Goal: Task Accomplishment & Management: Manage account settings

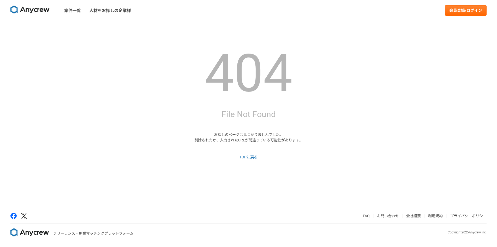
click at [31, 11] on img at bounding box center [29, 9] width 39 height 8
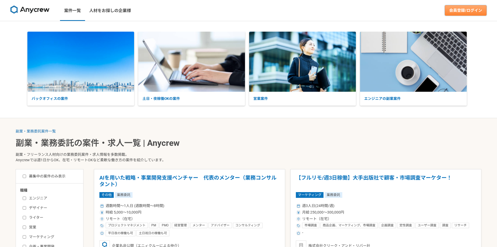
click at [458, 13] on link "会員登録/ログイン" at bounding box center [466, 10] width 42 height 10
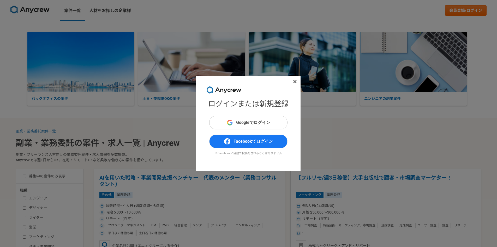
drag, startPoint x: 281, startPoint y: 115, endPoint x: 280, endPoint y: 119, distance: 3.9
click at [280, 117] on form "Googleでログイン" at bounding box center [248, 123] width 78 height 14
click at [280, 119] on button "Googleでログイン" at bounding box center [248, 123] width 78 height 14
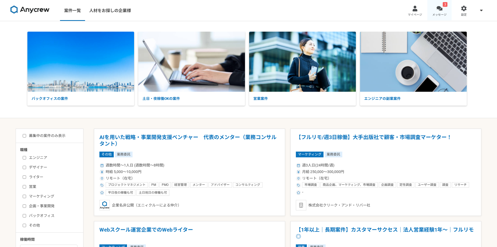
click at [436, 12] on link "3 メッセージ" at bounding box center [439, 10] width 25 height 21
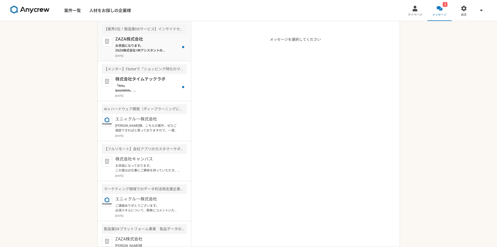
click at [152, 49] on p "お世話になります。 ZAZA株式会社 HRアシスタントの伊藤と申します。 以前は弊社求人にご興味をお寄せいただきありがとうございました。 ご状況が変わり、再度…" at bounding box center [147, 47] width 64 height 9
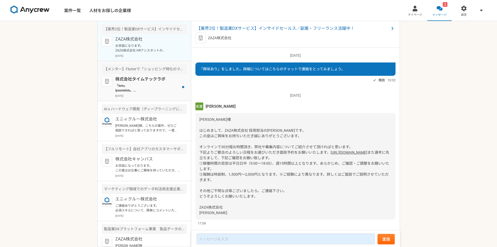
scroll to position [201, 0]
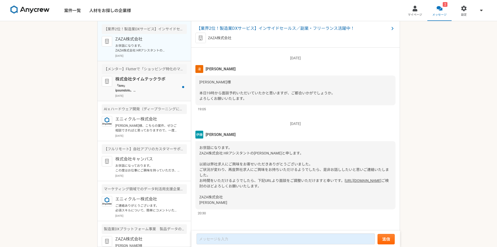
click at [166, 77] on p "株式会社タイムテックラボ" at bounding box center [147, 79] width 64 height 6
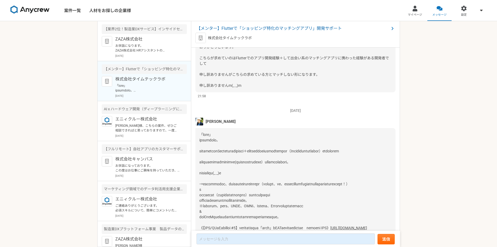
scroll to position [78, 0]
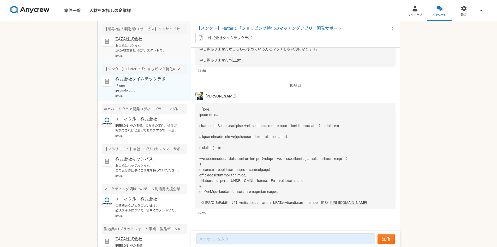
click at [148, 52] on p "お世話になります。 ZAZA株式会社 HRアシスタントの伊藤と申します。 以前は弊社求人にご興味をお寄せいただきありがとうございました。 ご状況が変わり、再度…" at bounding box center [147, 47] width 64 height 9
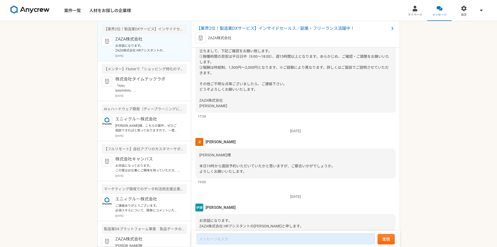
scroll to position [45, 0]
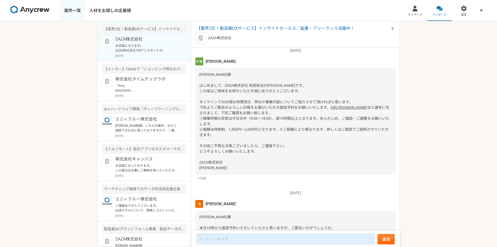
click at [77, 11] on link "案件一覧" at bounding box center [72, 10] width 25 height 21
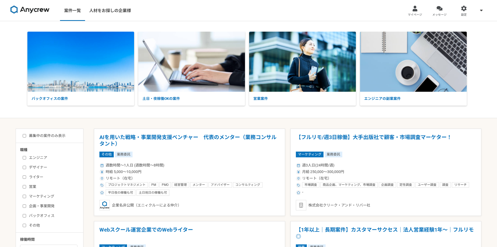
click at [39, 9] on img at bounding box center [29, 9] width 39 height 8
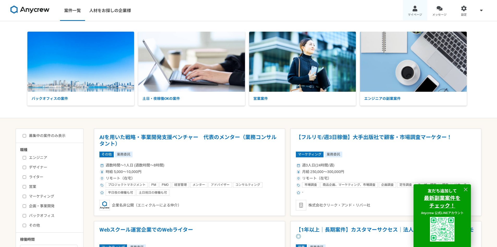
click at [414, 7] on div at bounding box center [415, 8] width 6 height 6
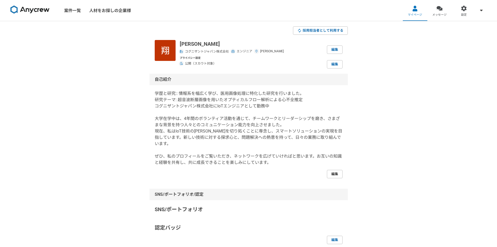
click at [336, 170] on link "編集" at bounding box center [335, 174] width 16 height 8
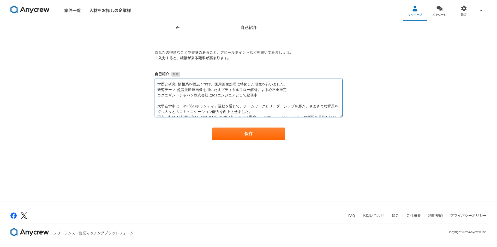
click at [278, 99] on textarea "学歴と研究:: 情報系を幅広く学び、医用画像処理に特化した研究を行いました。 研究テーマ: 超音波断層画像を用いたオプティカルフロー解析による心不全推定 コグ…" at bounding box center [249, 98] width 188 height 38
paste textarea "学院では画像処理をメインで研究しておりました。2024年にコグニザントジャパン株式会社に入社。 AndroidおよびiOSアプリの開発に携わり、Flutter…"
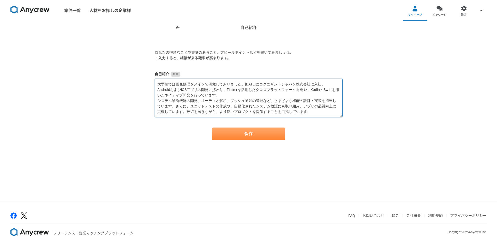
type textarea "大学院では画像処理をメインで研究しておりました。2024年にコグニザントジャパン株式会社に入社。 AndroidおよびiOSアプリの開発に携わり、Flutte…"
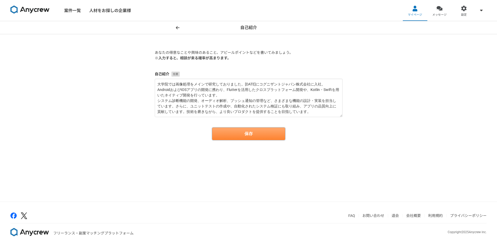
click at [262, 129] on button "保存" at bounding box center [248, 133] width 73 height 13
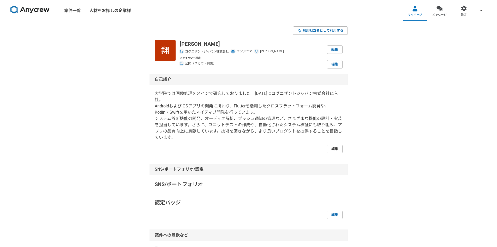
click at [332, 149] on link "編集" at bounding box center [335, 149] width 16 height 8
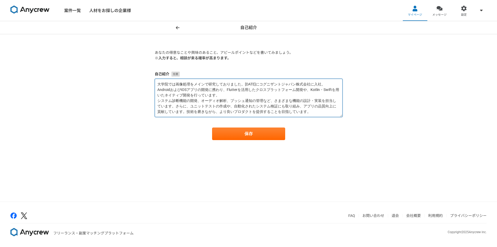
click at [158, 86] on textarea "大学院では画像処理をメインで研究しておりました。2024年にコグニザントジャパン株式会社に入社。 AndroidおよびiOSアプリの開発に携わり、Flutte…" at bounding box center [249, 98] width 188 height 38
click at [167, 83] on textarea "大学院では画像処理をメインで研究しておりました。2024年にコグニザントジャパン株式会社に入社。 AndroidおよびiOSアプリの開発に携わり、Flutte…" at bounding box center [249, 98] width 188 height 38
paste textarea "■職務経歴要約"
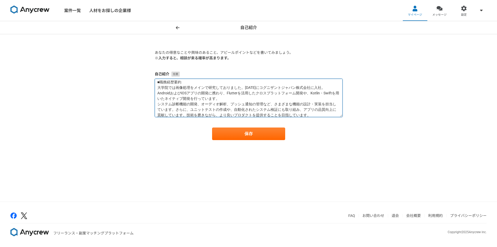
scroll to position [5, 0]
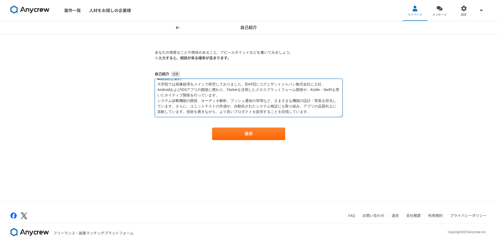
click at [318, 112] on textarea "■職務経歴要約 大学院では画像処理をメインで研究しておりました。2024年にコグニザントジャパン株式会社に入社。 AndroidおよびiOSアプリの開発に携わ…" at bounding box center [249, 98] width 188 height 38
click at [184, 114] on textarea "■職務経歴要約 大学院では画像処理をメインで研究しておりました。2024年にコグニザントジャパン株式会社に入社。 AndroidおよびiOSアプリの開発に携わ…" at bounding box center [249, 98] width 188 height 38
paste textarea "■得意分野・活かせる経験 ・Android、iOSアプリ開発経験 ・Flutterを活用したクロスプラットフォーム開発 ・Kotlin、Swift、Javaを…"
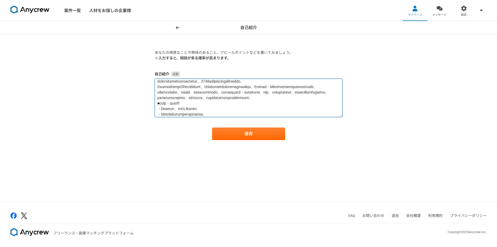
scroll to position [80, 0]
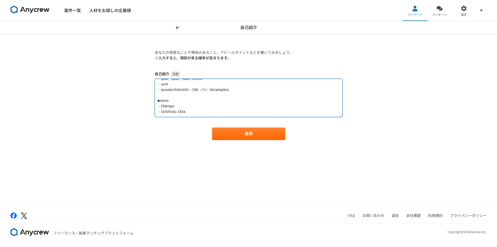
click at [176, 97] on textarea at bounding box center [249, 98] width 188 height 38
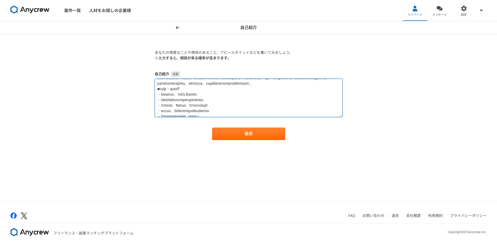
scroll to position [26, 0]
click at [314, 90] on textarea at bounding box center [249, 98] width 188 height 38
click at [288, 95] on textarea at bounding box center [249, 98] width 188 height 38
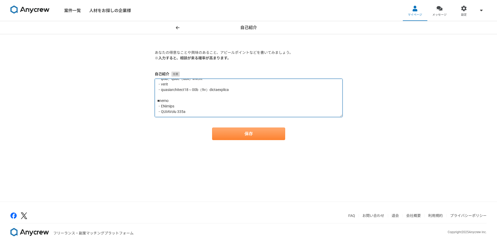
type textarea "■職務経歴要約 大学院では画像処理をメインで研究しておりました。2024年にコグニザントジャパン株式会社に入社。 AndroidおよびiOSアプリの開発に携わ…"
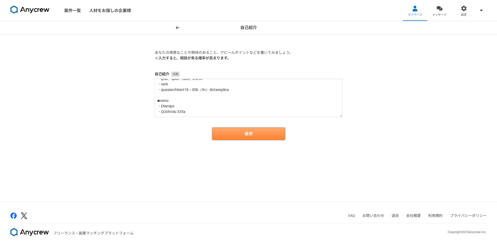
click at [260, 132] on button "保存" at bounding box center [248, 133] width 73 height 13
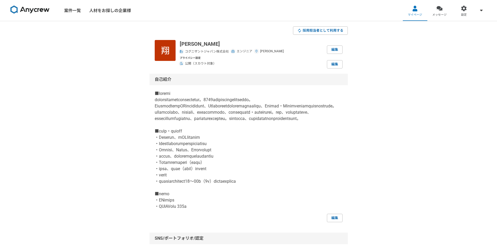
click at [32, 12] on img at bounding box center [29, 9] width 39 height 8
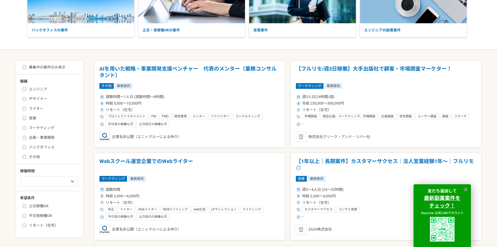
scroll to position [157, 0]
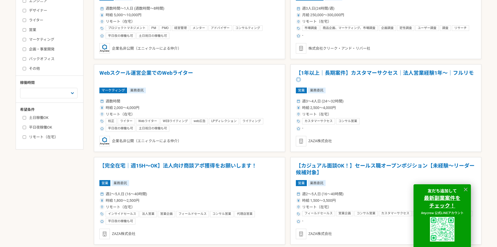
click at [23, 137] on input "リモート（在宅）" at bounding box center [24, 136] width 3 height 3
checkbox input "true"
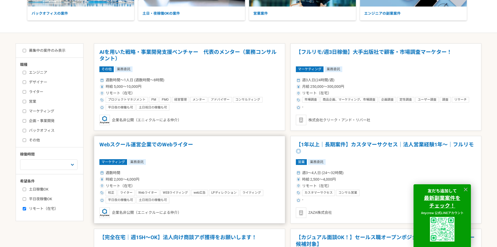
scroll to position [78, 0]
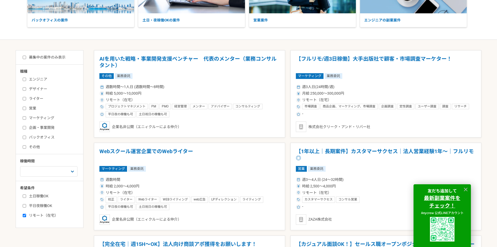
click at [25, 81] on input "エンジニア" at bounding box center [24, 78] width 3 height 3
checkbox input "true"
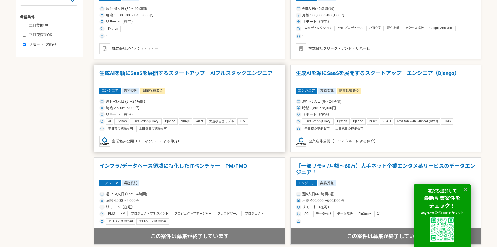
scroll to position [209, 0]
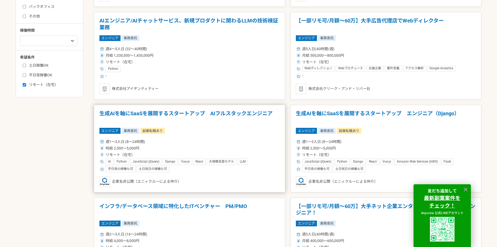
click at [193, 117] on h1 "生成AIを軸にSaaSを展開するスタートアップ　AIフルスタックエンジニア" at bounding box center [189, 116] width 180 height 13
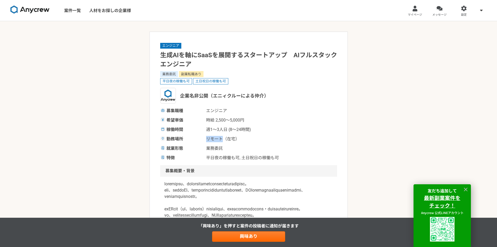
drag, startPoint x: 207, startPoint y: 140, endPoint x: 223, endPoint y: 139, distance: 15.7
click at [223, 139] on span "リモート（在宅）" at bounding box center [232, 139] width 52 height 6
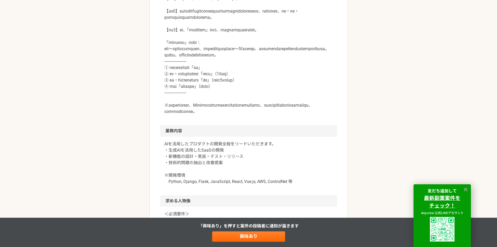
scroll to position [287, 0]
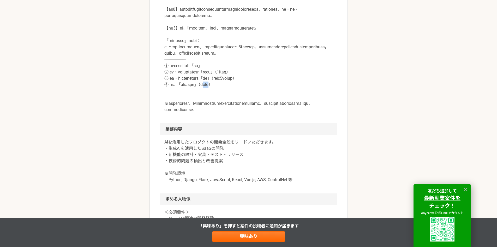
drag, startPoint x: 238, startPoint y: 129, endPoint x: 224, endPoint y: 128, distance: 14.4
click at [224, 113] on p at bounding box center [248, 3] width 169 height 219
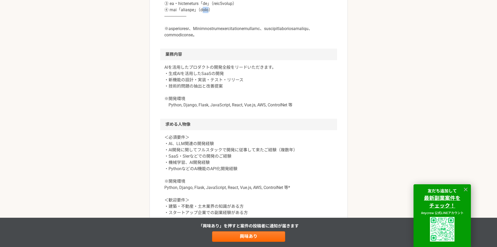
scroll to position [365, 0]
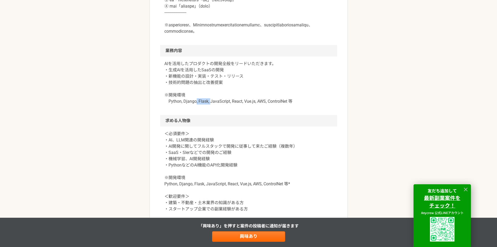
drag, startPoint x: 196, startPoint y: 145, endPoint x: 210, endPoint y: 142, distance: 14.5
click at [210, 104] on p "AIを活用したプロダクトの開発全般をリードいただきます。 ・生成AIを活用したSaaSの開発 ・新機能の設計・実装・テスト・リリース ・技術的問題の抽出と改善…" at bounding box center [248, 83] width 169 height 44
click at [219, 104] on p "AIを活用したプロダクトの開発全般をリードいただきます。 ・生成AIを活用したSaaSの開発 ・新機能の設計・実装・テスト・リリース ・技術的問題の抽出と改善…" at bounding box center [248, 83] width 169 height 44
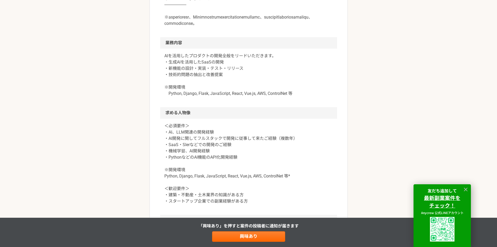
scroll to position [391, 0]
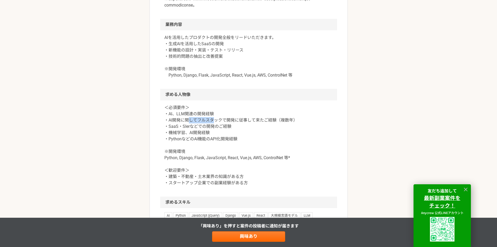
drag, startPoint x: 188, startPoint y: 165, endPoint x: 214, endPoint y: 166, distance: 26.4
click at [214, 166] on p "＜必須要件＞ ・AI、LLM関連の開発経験 ・AI開発に関してフルスタックで開発に従事して来たご経験（複数年） ・SaaS・SIerなどでの開発のご経験 ・機…" at bounding box center [248, 144] width 169 height 81
drag, startPoint x: 217, startPoint y: 170, endPoint x: 225, endPoint y: 171, distance: 8.6
click at [225, 171] on p "＜必須要件＞ ・AI、LLM関連の開発経験 ・AI開発に関してフルスタックで開発に従事して来たご経験（複数年） ・SaaS・SIerなどでの開発のご経験 ・機…" at bounding box center [248, 144] width 169 height 81
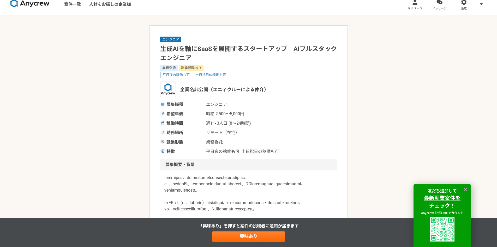
scroll to position [0, 0]
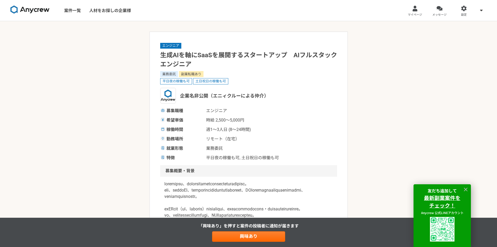
click at [38, 11] on img at bounding box center [29, 9] width 39 height 8
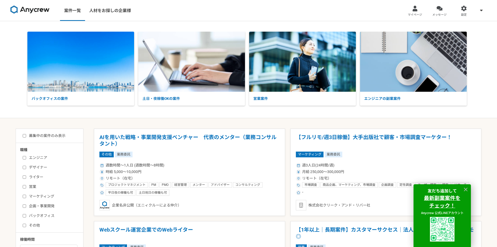
click at [28, 10] on img at bounding box center [29, 9] width 39 height 8
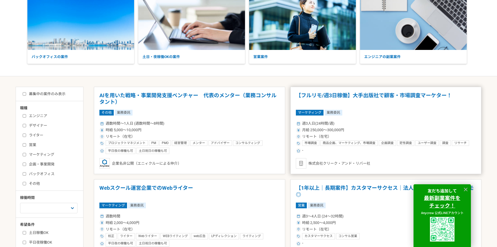
scroll to position [26, 0]
